Goal: Find specific page/section: Find specific page/section

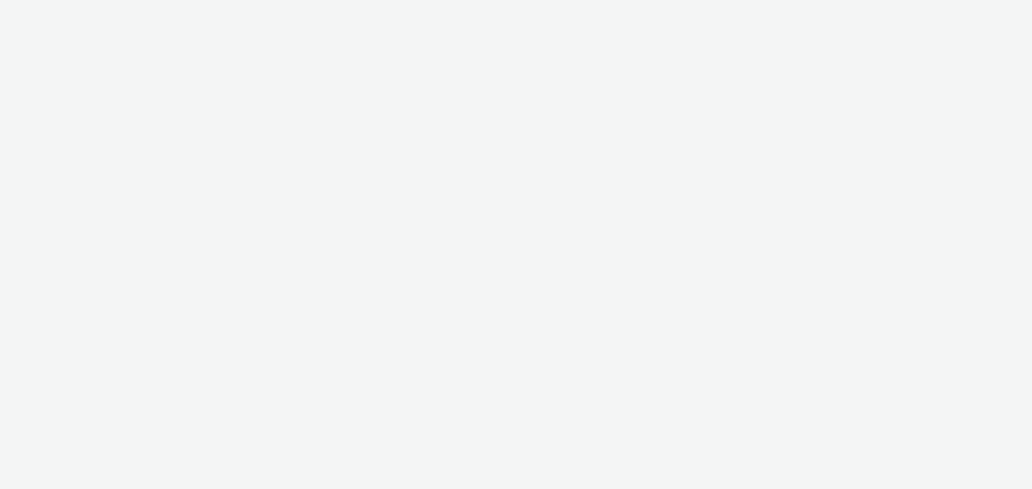
select select "cff8590b-41ac-41ea-8cbb-9853a913f89b"
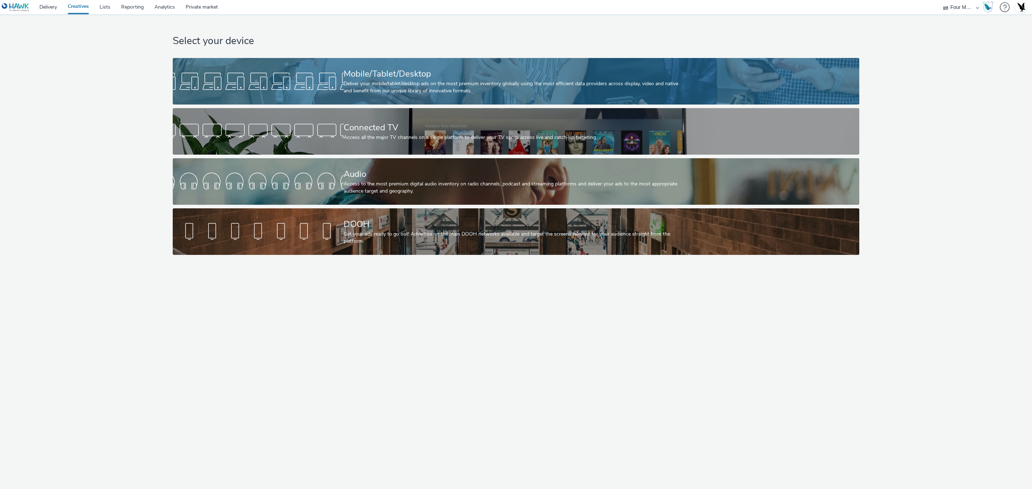
click at [418, 93] on div "Deliver your mobile/tablet/desktop ads on the most premium inventory globally u…" at bounding box center [515, 87] width 342 height 15
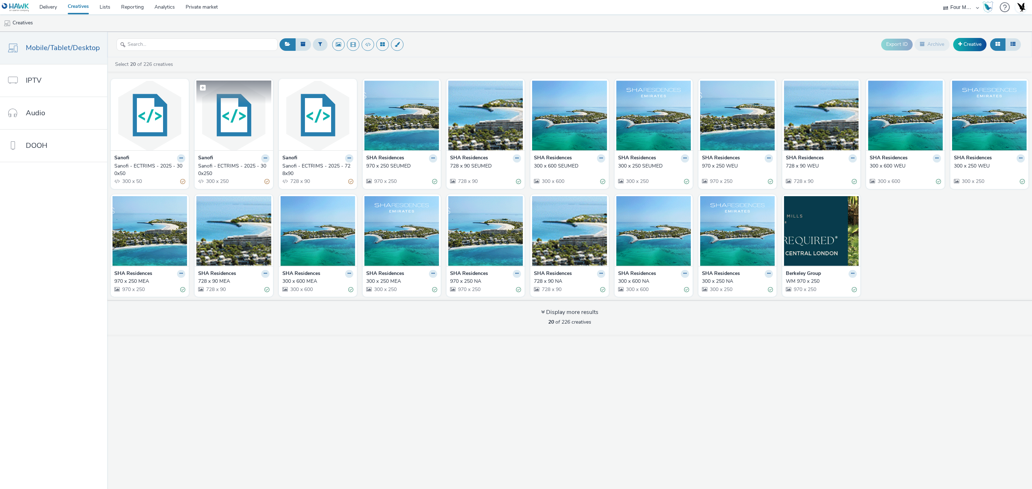
click at [206, 123] on img at bounding box center [233, 116] width 75 height 70
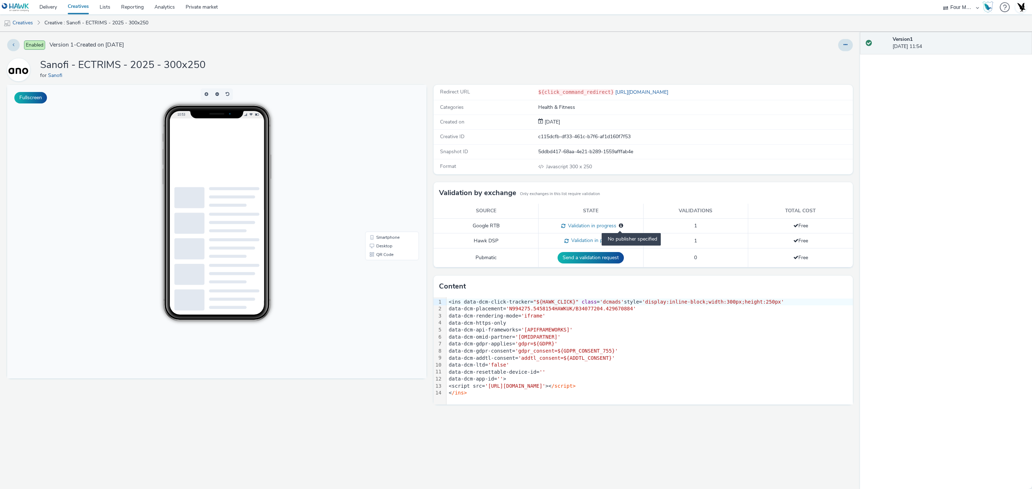
click at [617, 226] on span "No publisher specified" at bounding box center [619, 226] width 7 height 7
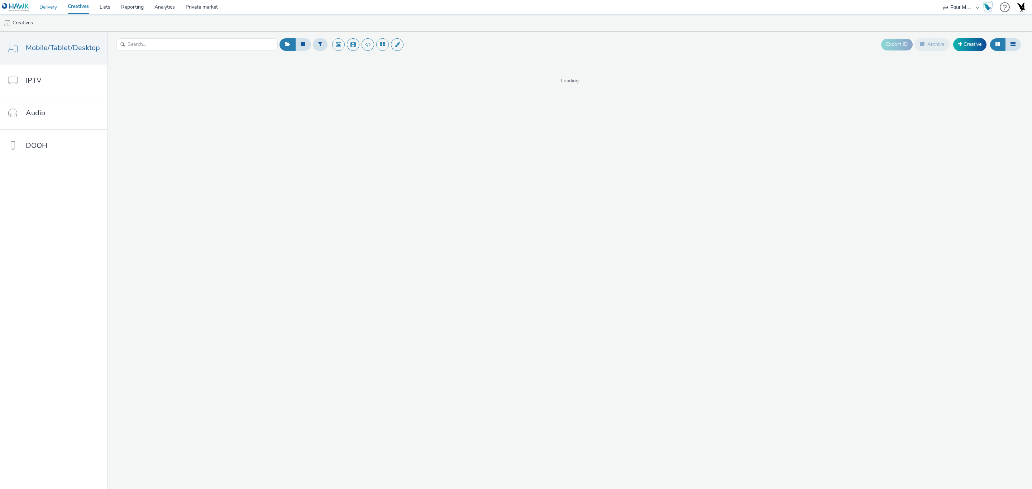
click at [51, 3] on link "Delivery" at bounding box center [48, 7] width 28 height 14
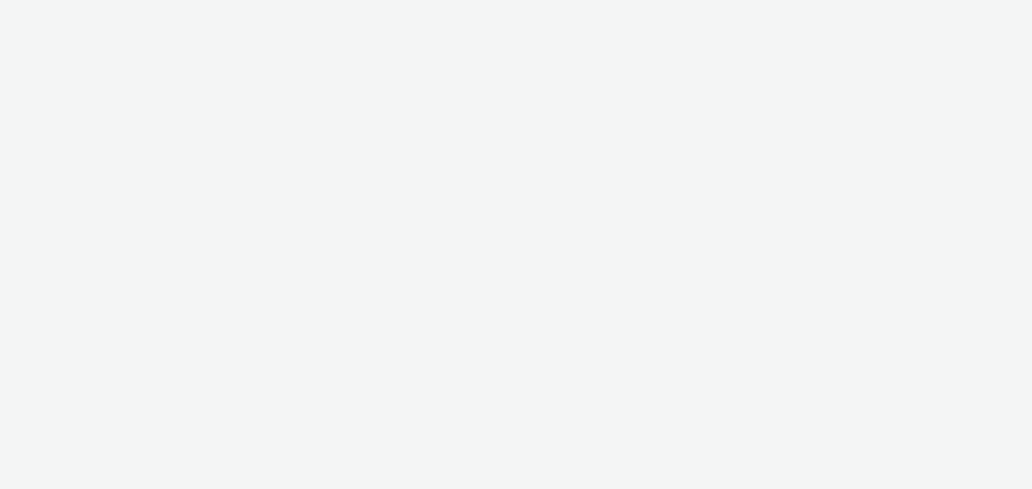
select select "47c37c18-910e-43a3-bb91-a2beb2847406"
select select "b1b940d3-d05b-48b5-821e-f328c33b988b"
select select "47c37c18-910e-43a3-bb91-a2beb2847406"
select select "b1b940d3-d05b-48b5-821e-f328c33b988b"
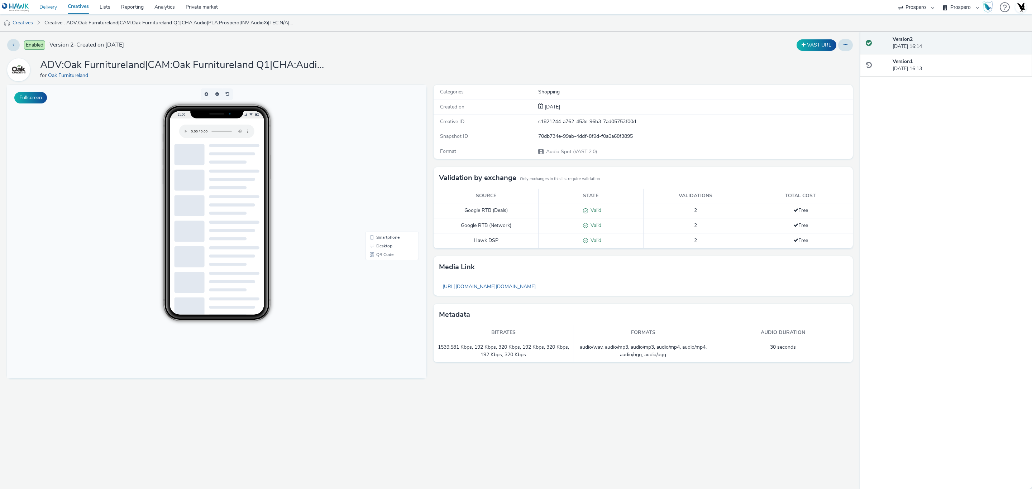
click at [52, 11] on link "Delivery" at bounding box center [48, 7] width 28 height 14
